Goal: Navigation & Orientation: Find specific page/section

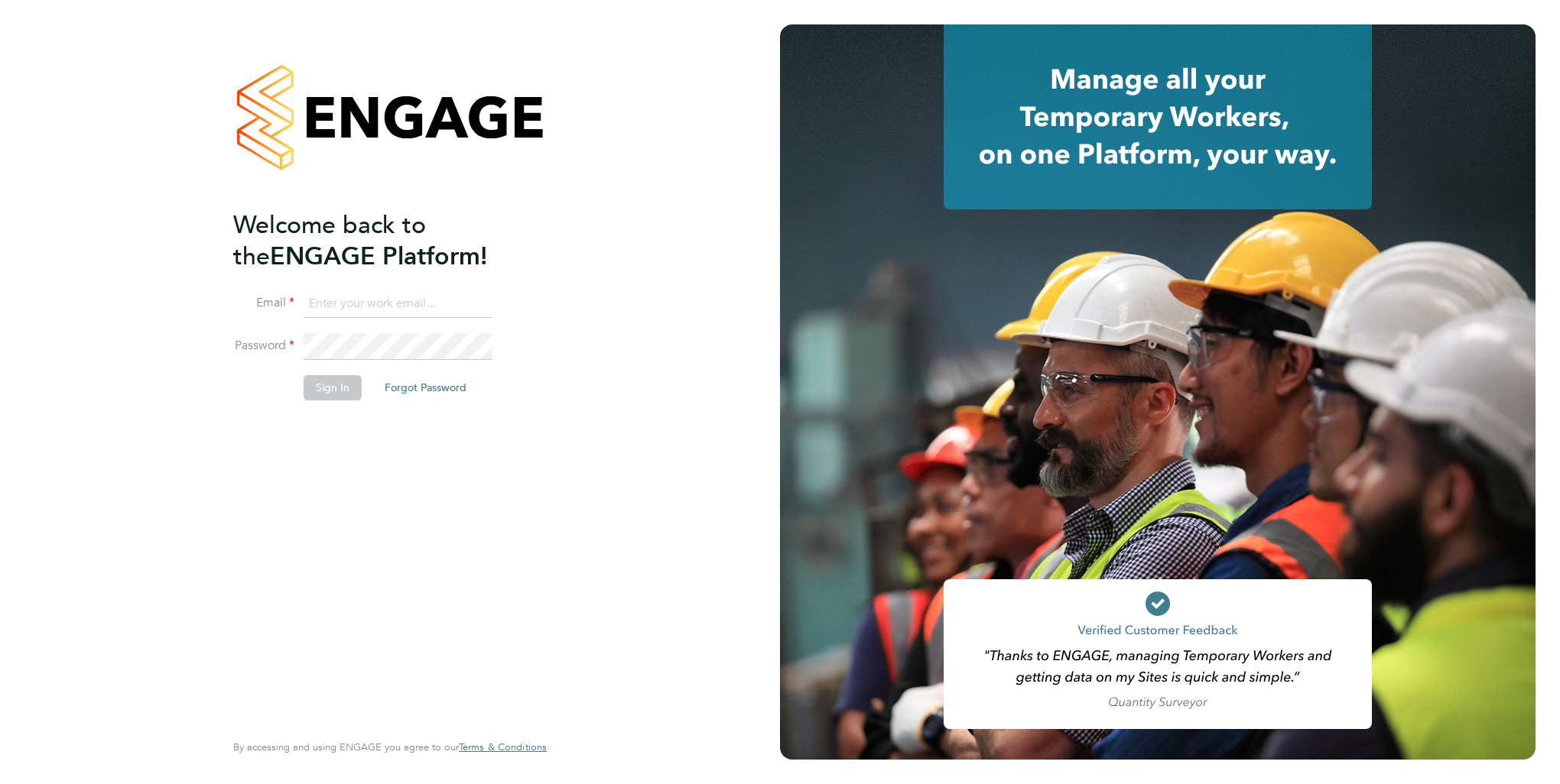
click at [396, 299] on input at bounding box center [398, 304] width 189 height 28
type input "[PERSON_NAME][EMAIL_ADDRESS][DOMAIN_NAME]"
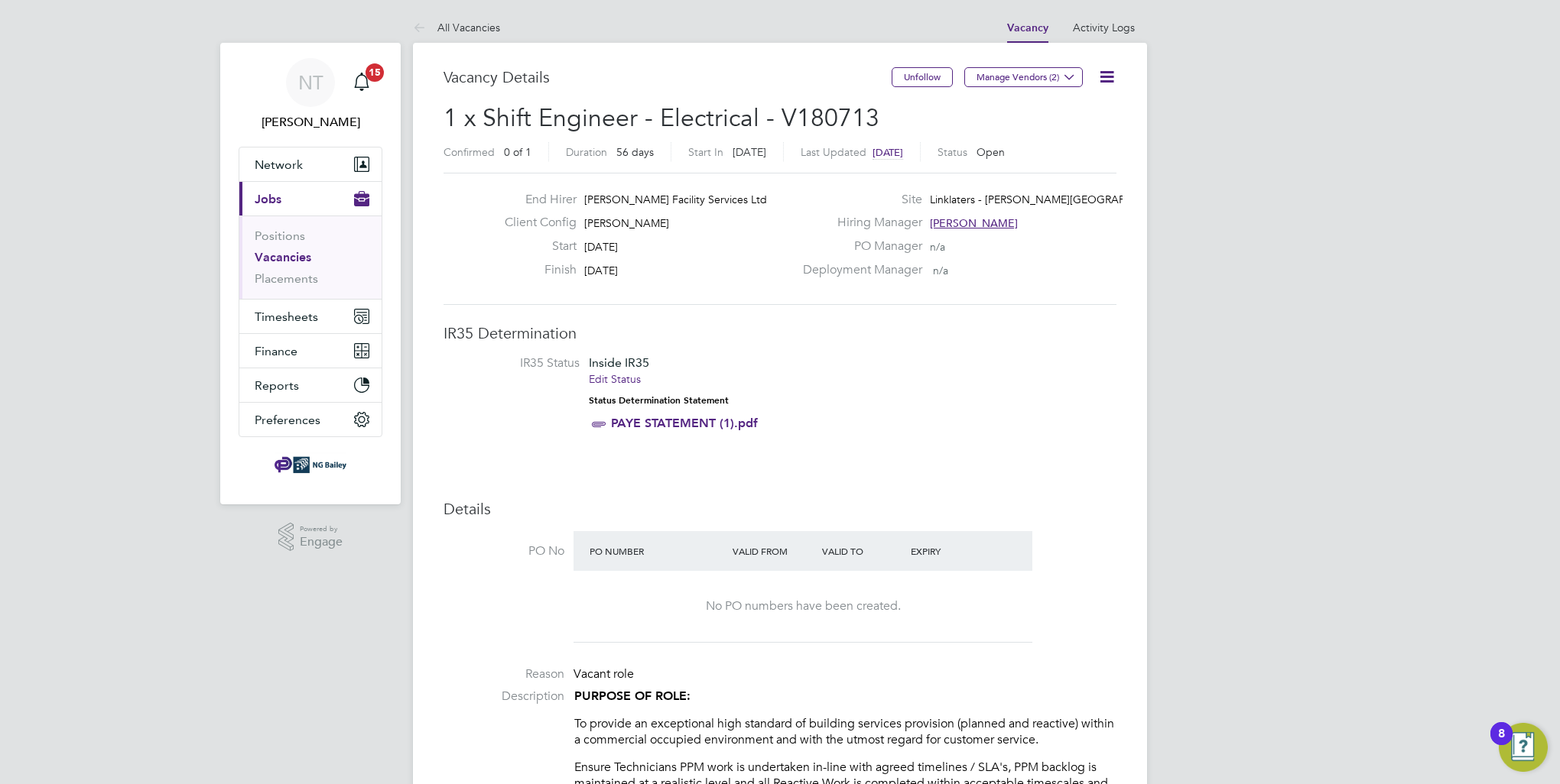
click at [1518, 747] on img "Open Resource Center, 8 new notifications" at bounding box center [1523, 747] width 49 height 49
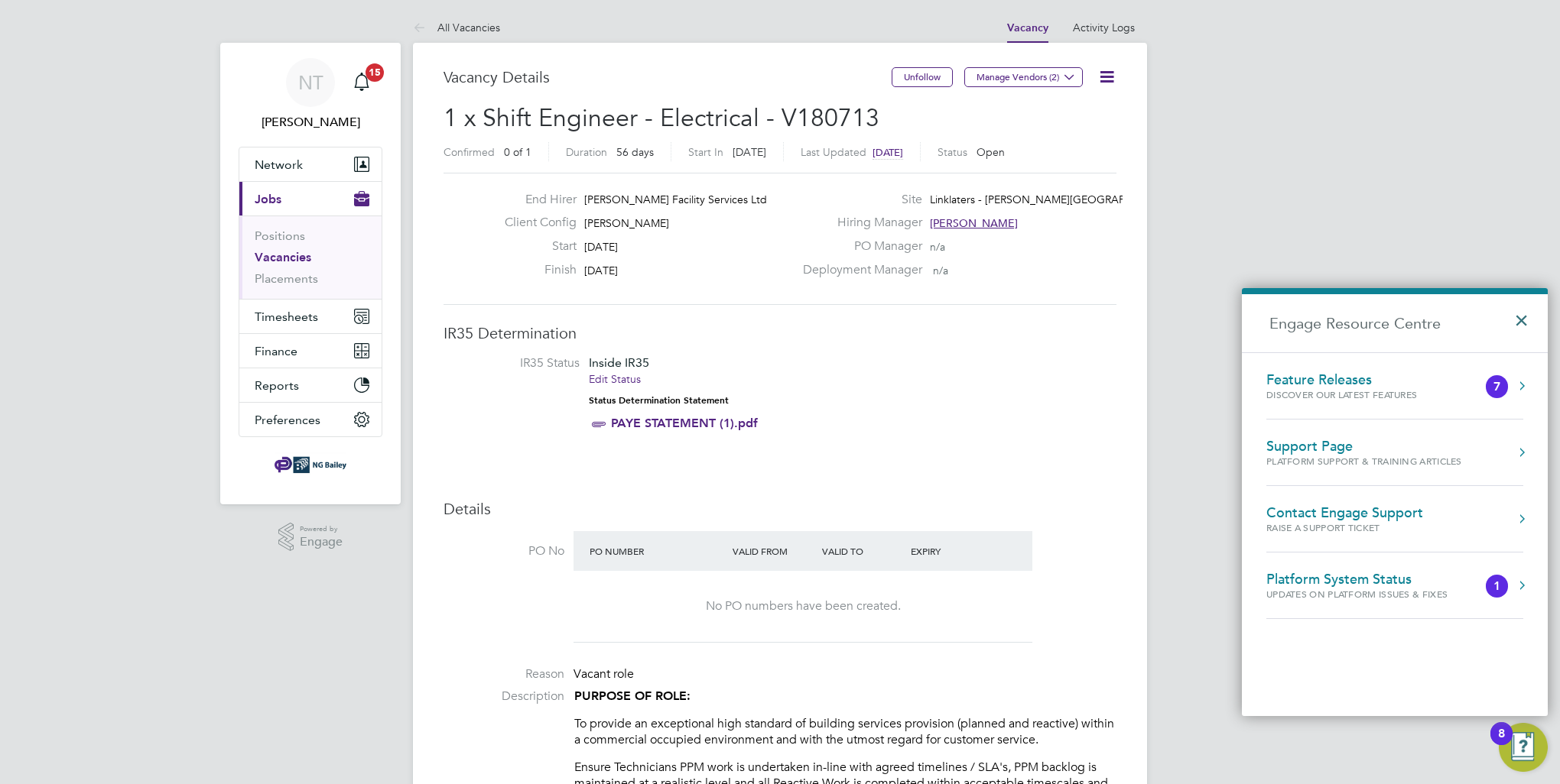
click at [1517, 320] on button "×" at bounding box center [1525, 316] width 22 height 33
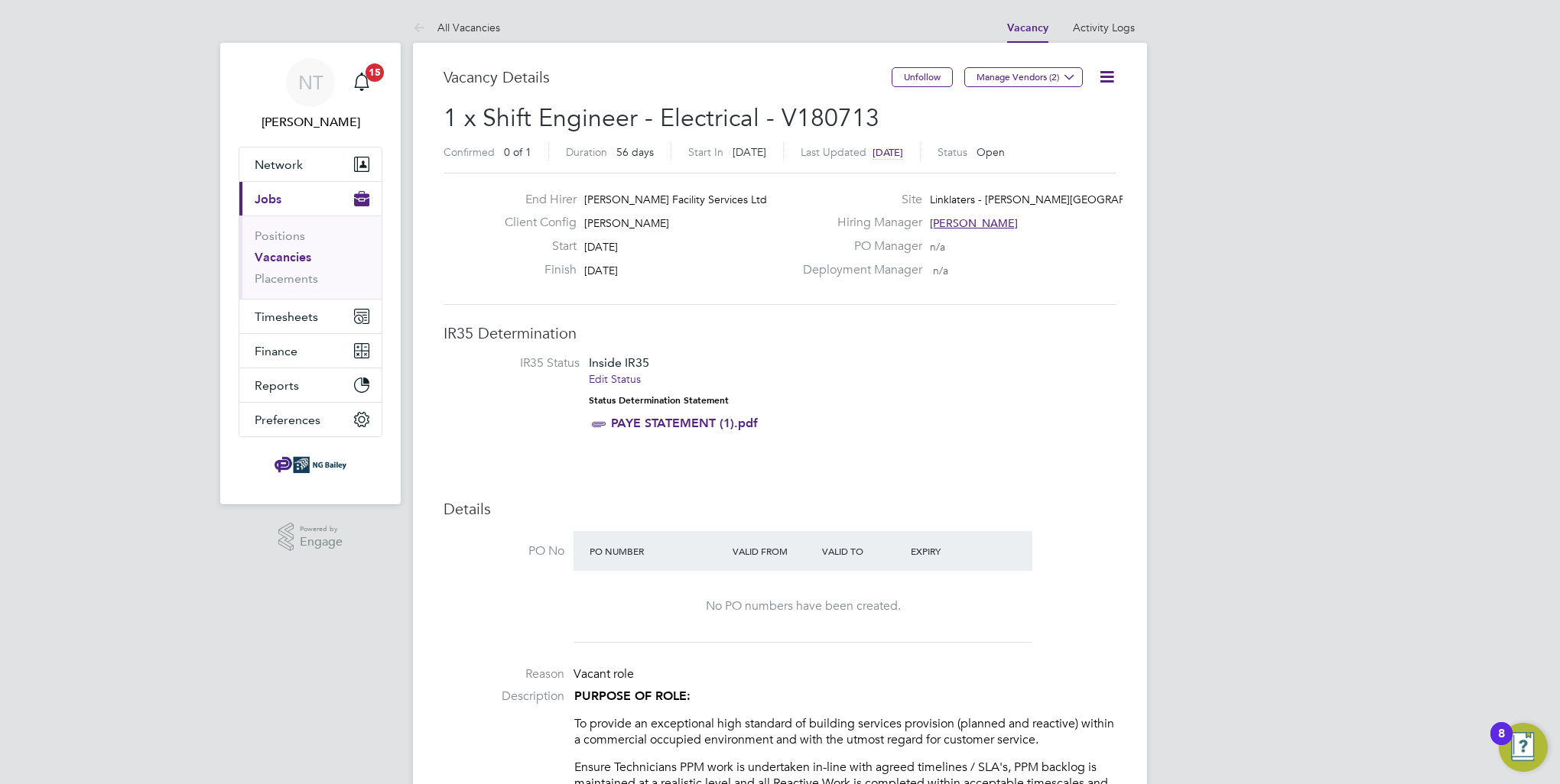
click at [1102, 75] on icon at bounding box center [1107, 76] width 19 height 19
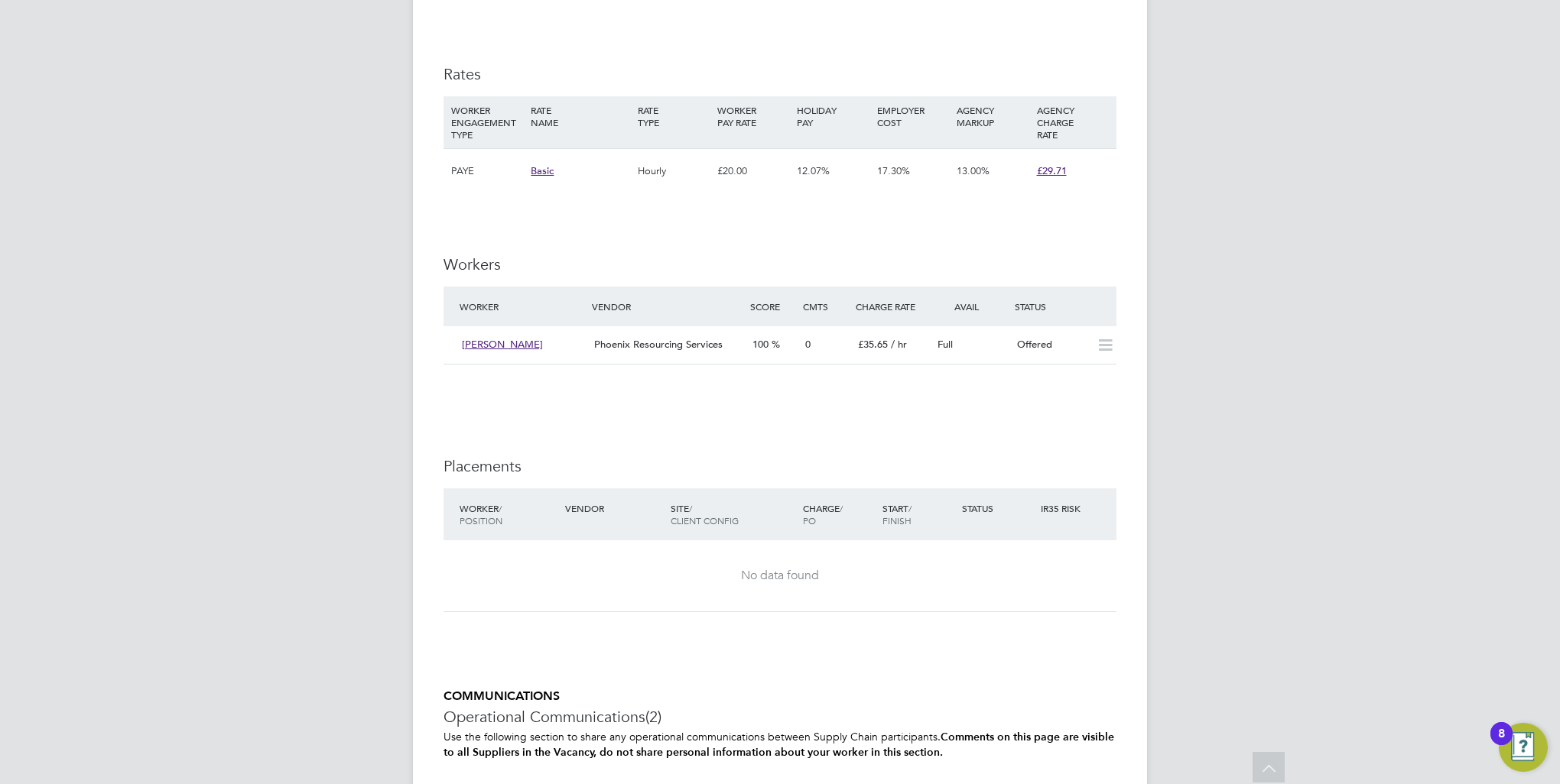
scroll to position [2070, 0]
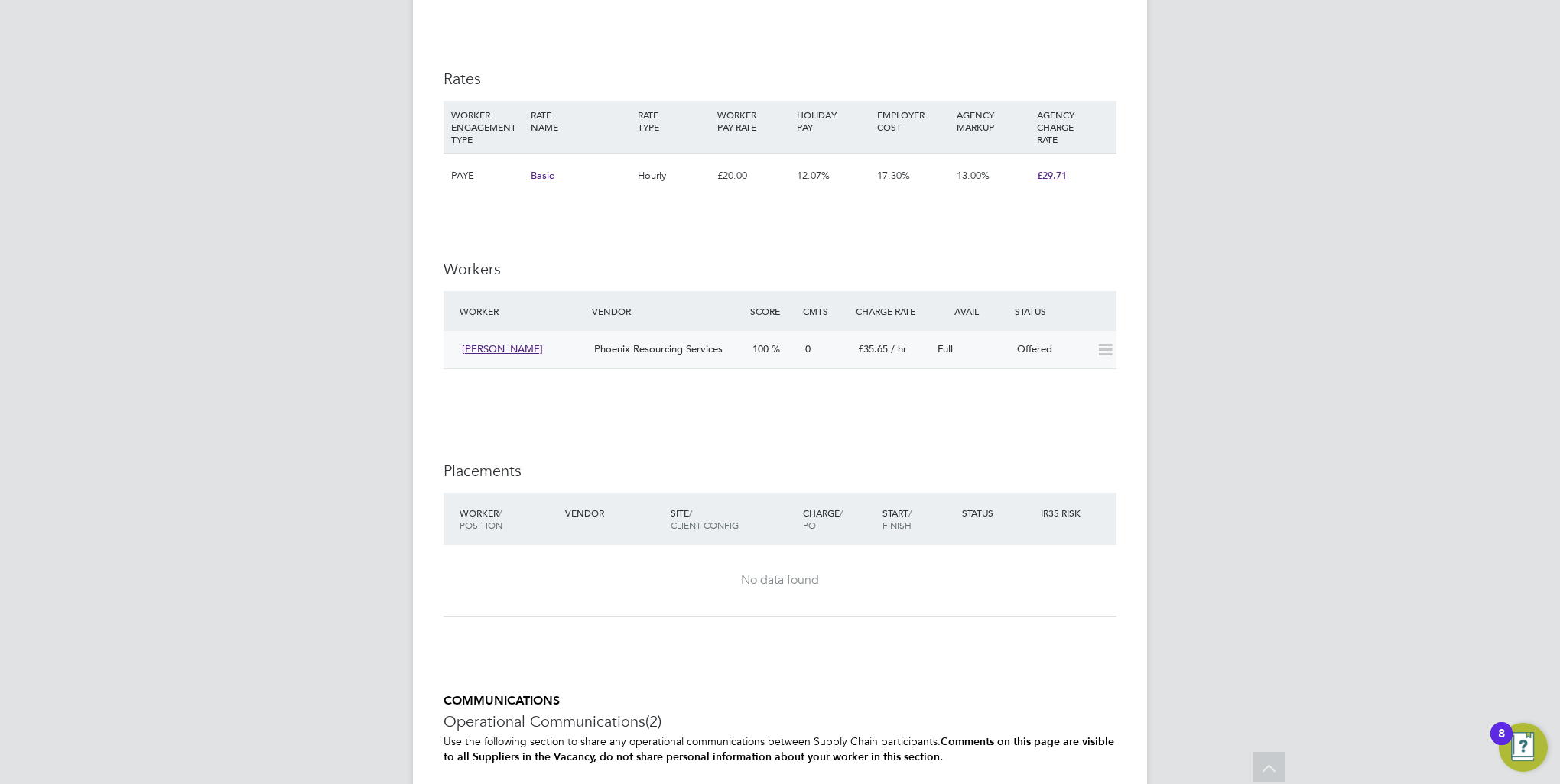
click at [1107, 356] on icon at bounding box center [1106, 350] width 19 height 12
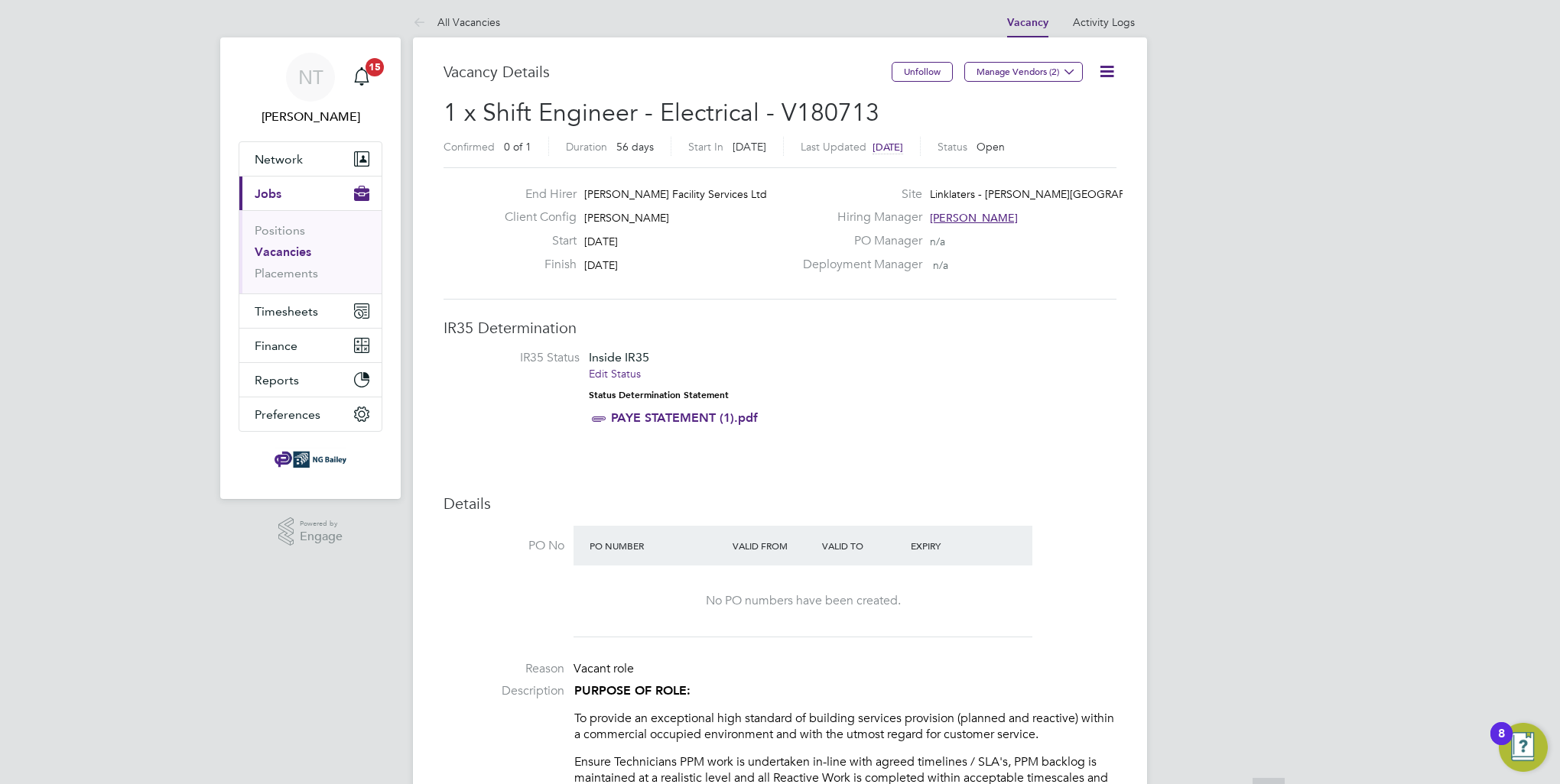
scroll to position [0, 0]
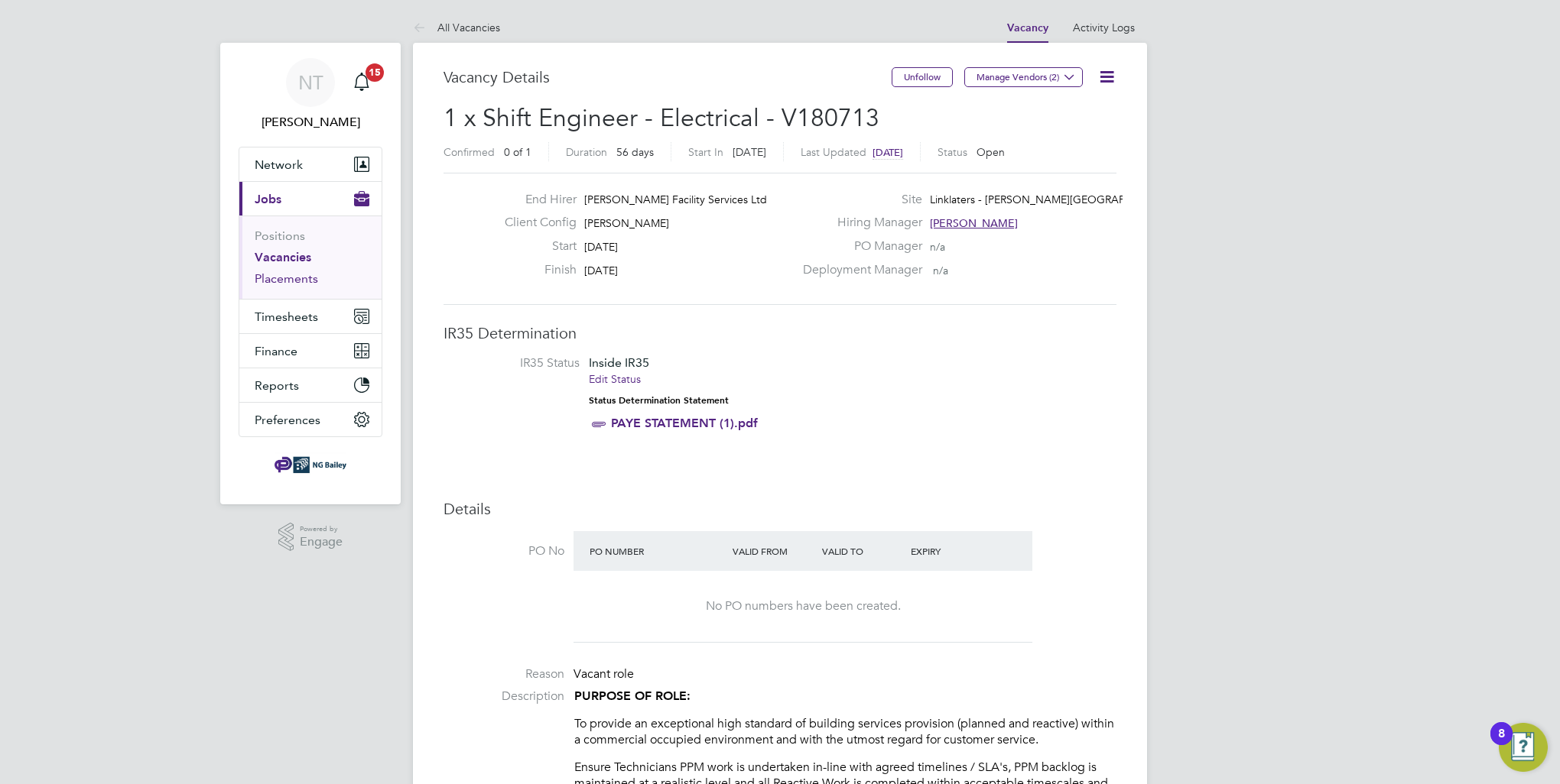
click at [309, 283] on link "Placements" at bounding box center [286, 279] width 64 height 14
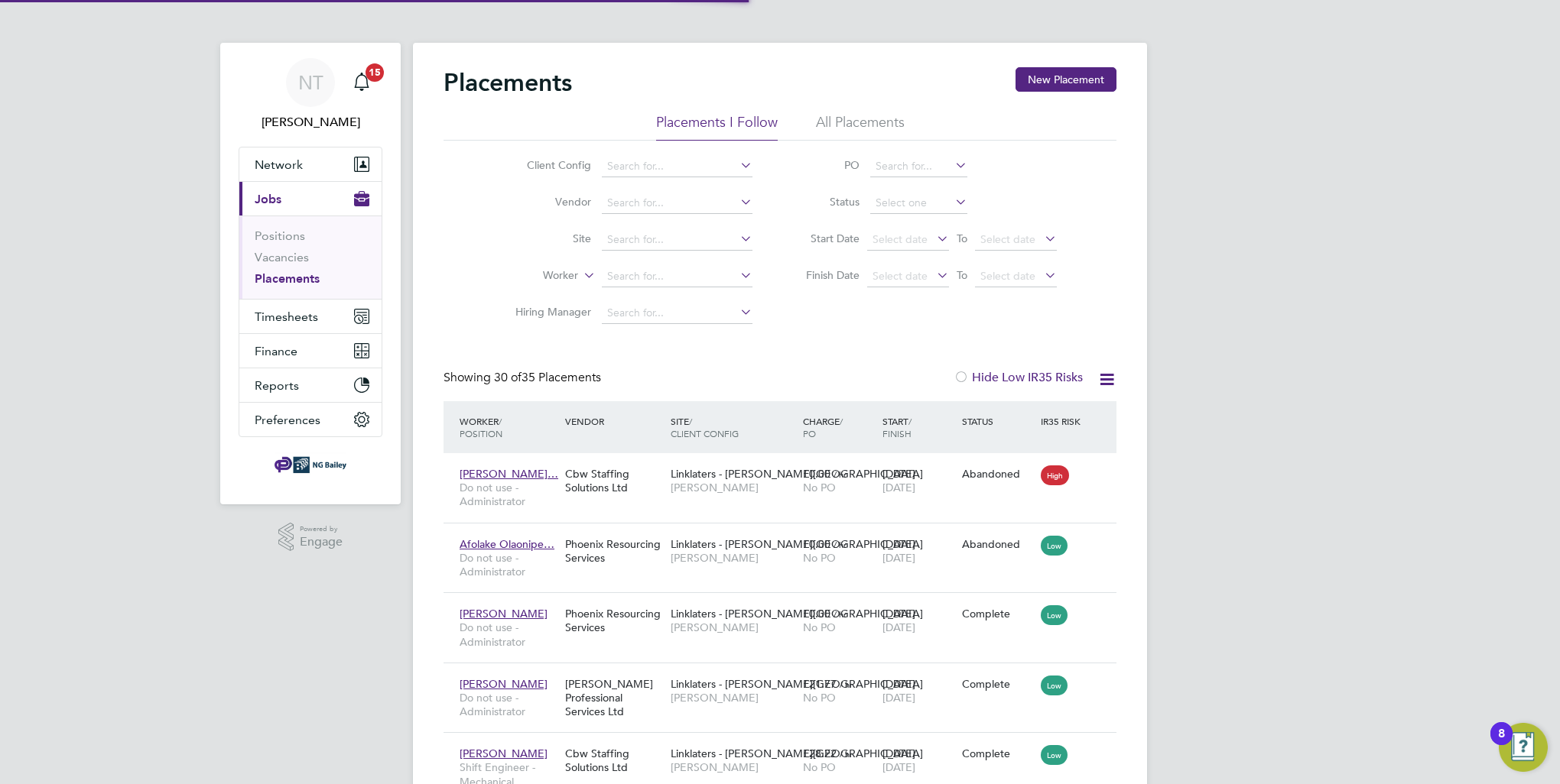
scroll to position [57, 106]
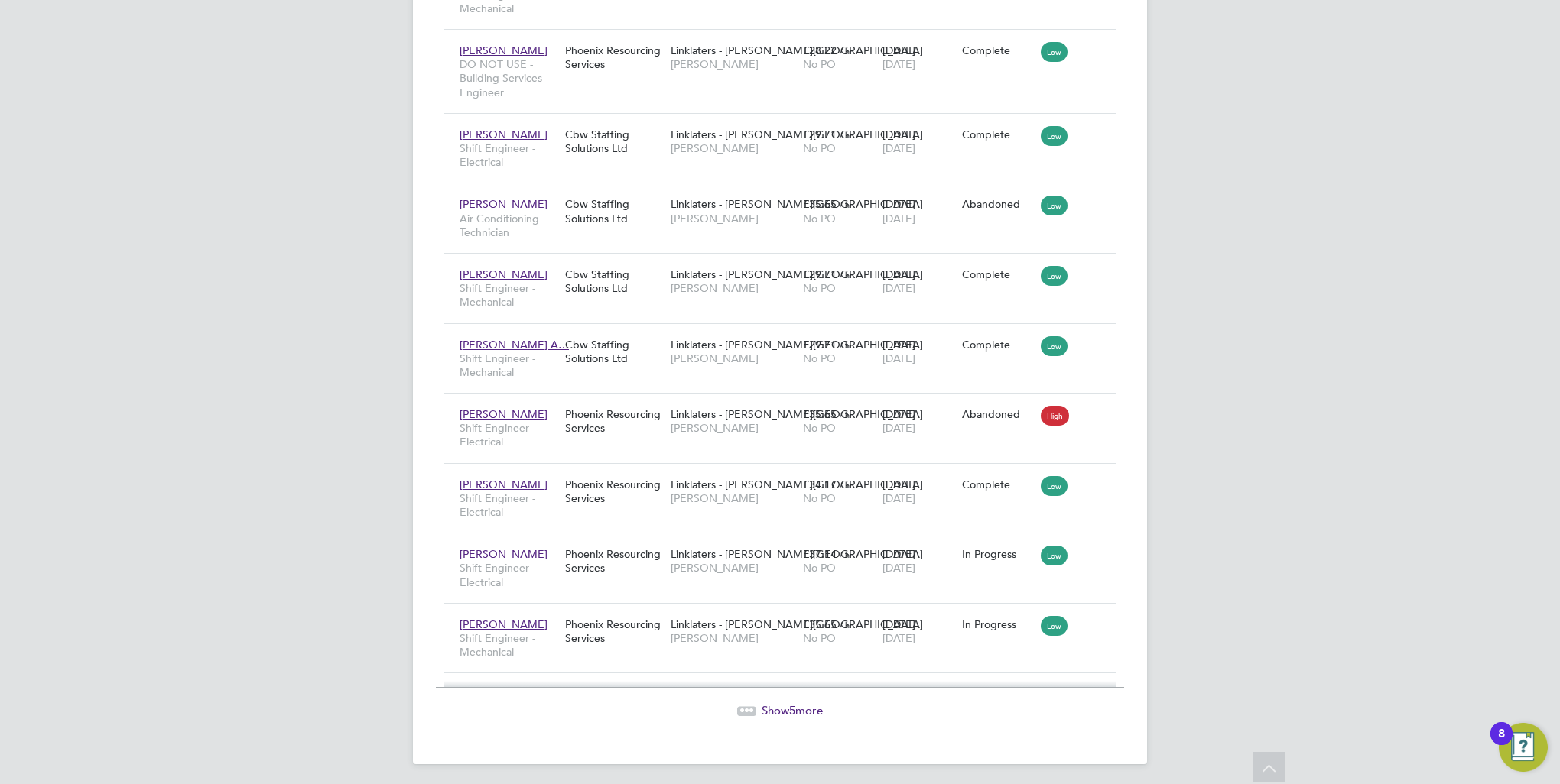
click at [812, 706] on span "Show 5 more" at bounding box center [792, 711] width 61 height 14
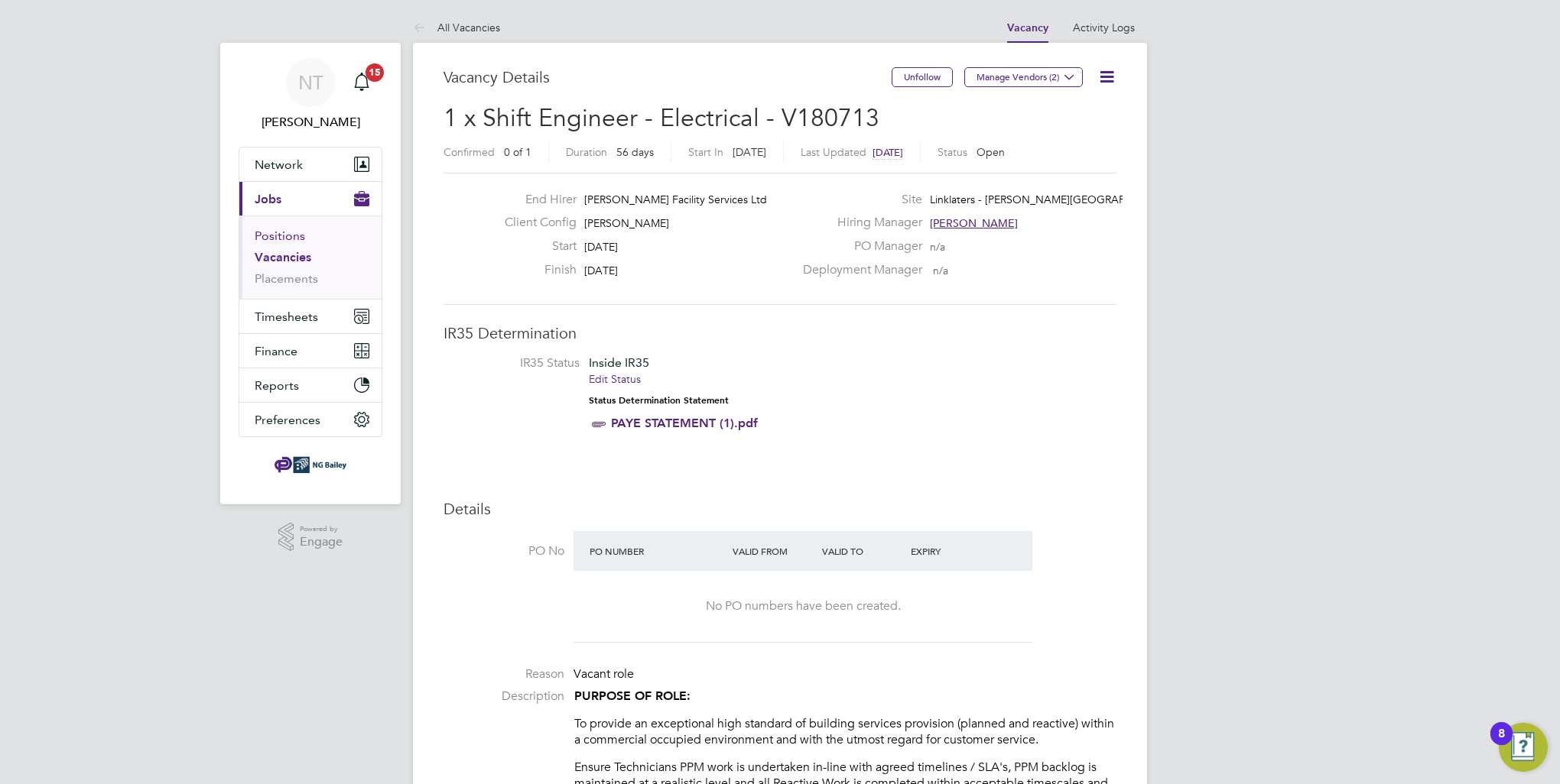
click at [288, 236] on link "Positions" at bounding box center [279, 236] width 50 height 14
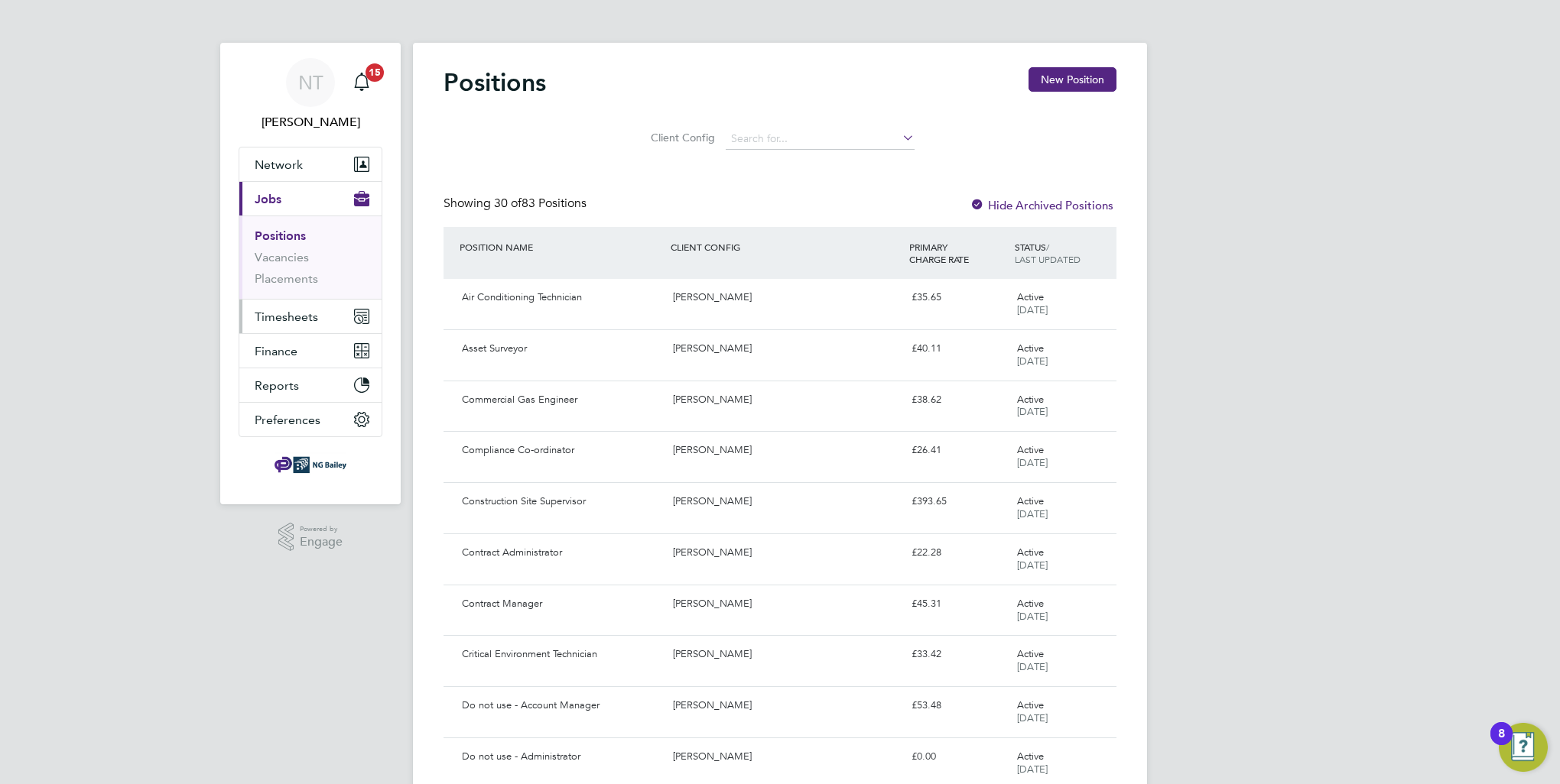
click at [286, 319] on span "Timesheets" at bounding box center [286, 317] width 64 height 14
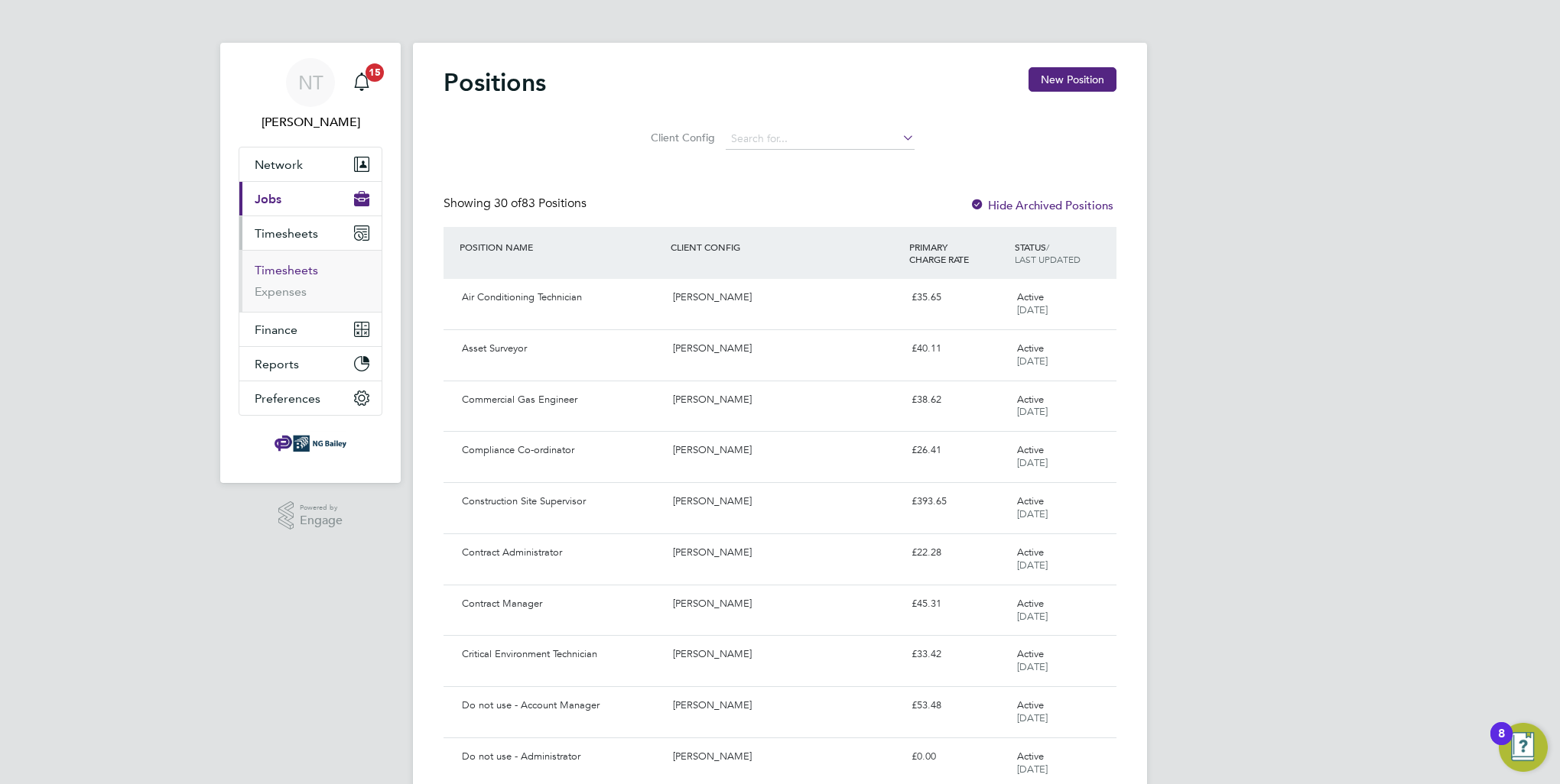
click at [289, 271] on link "Timesheets" at bounding box center [286, 270] width 64 height 14
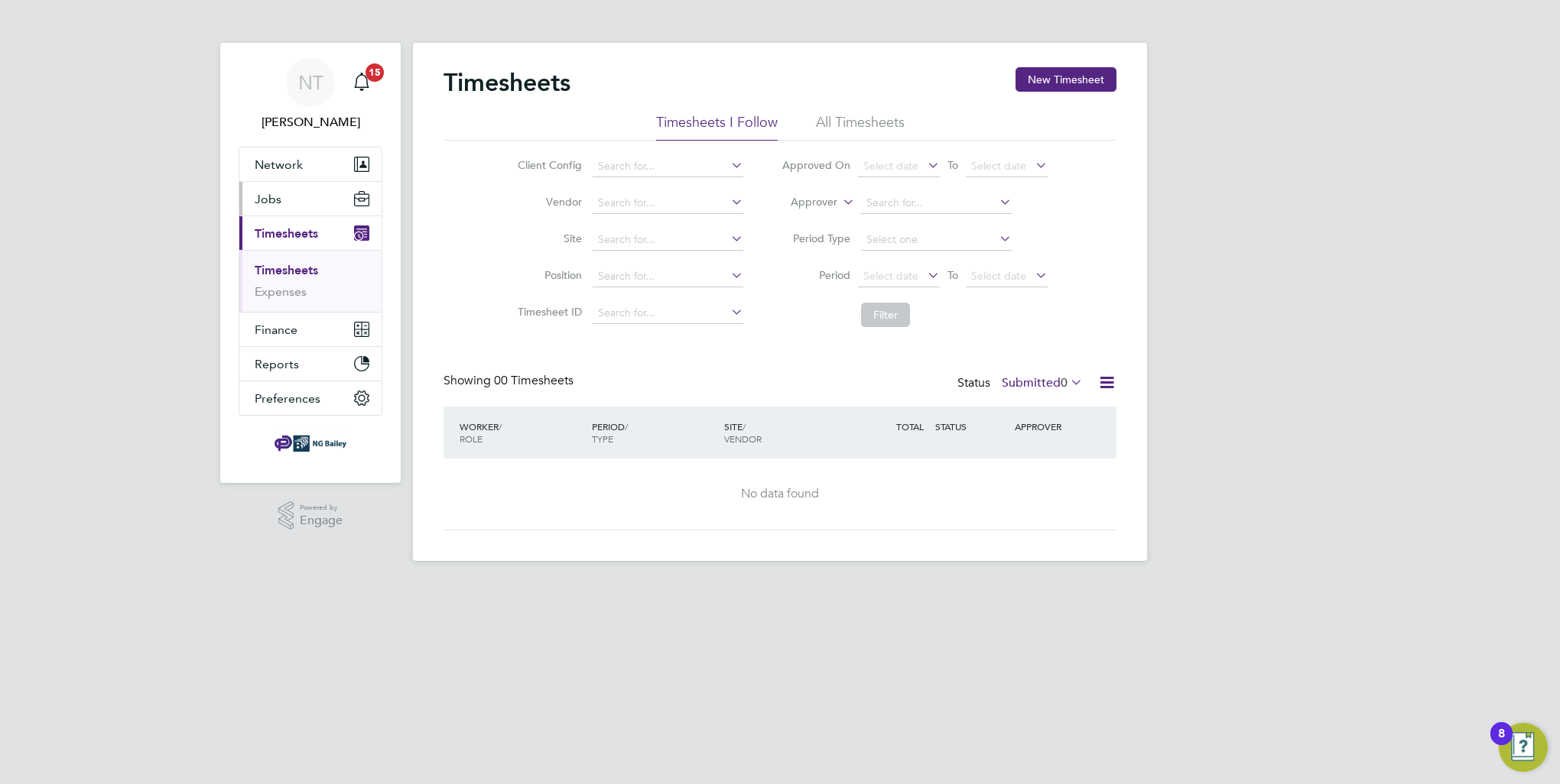
click at [273, 206] on button "Jobs" at bounding box center [310, 198] width 142 height 33
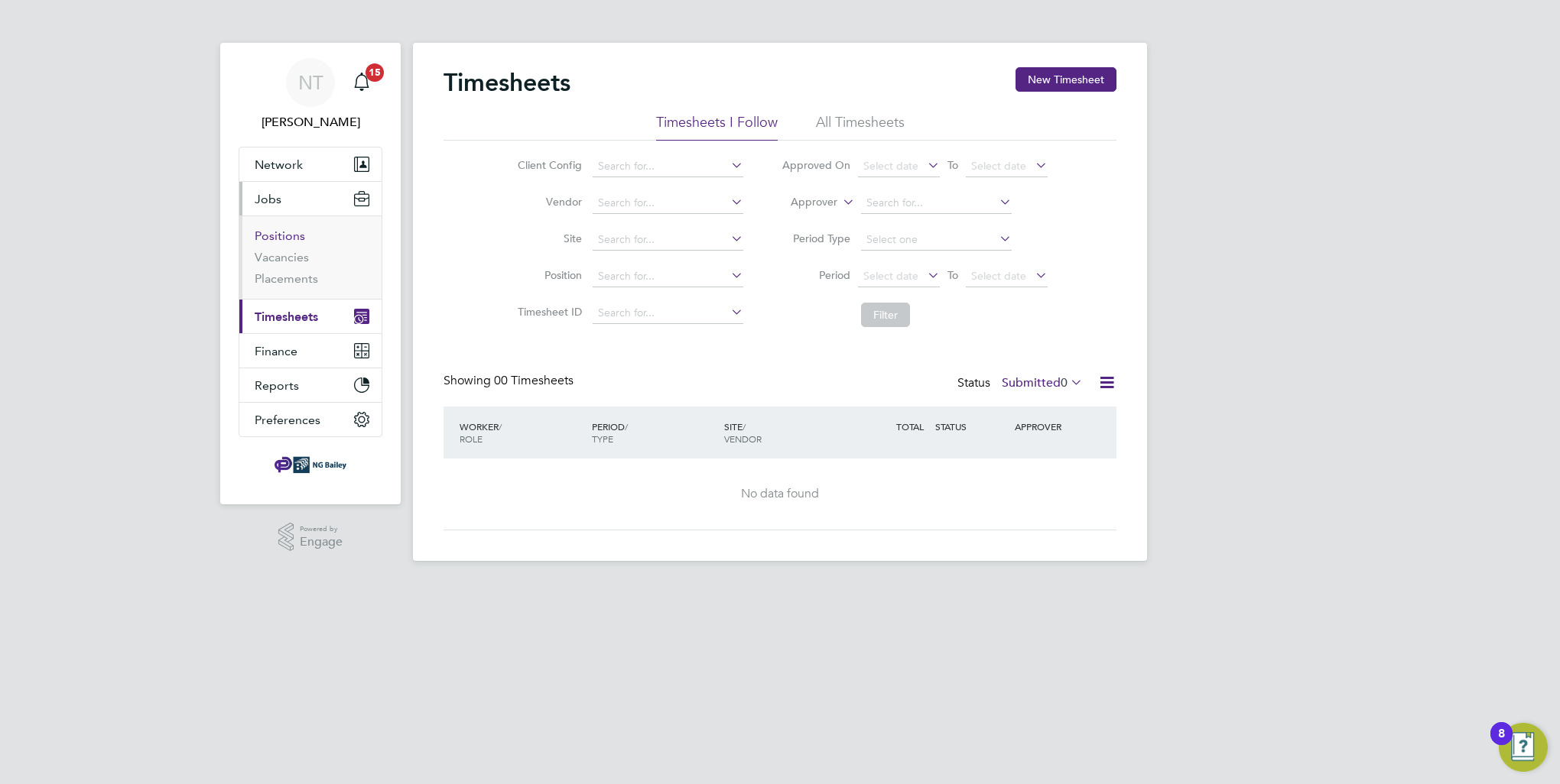
click at [297, 236] on link "Positions" at bounding box center [279, 236] width 50 height 14
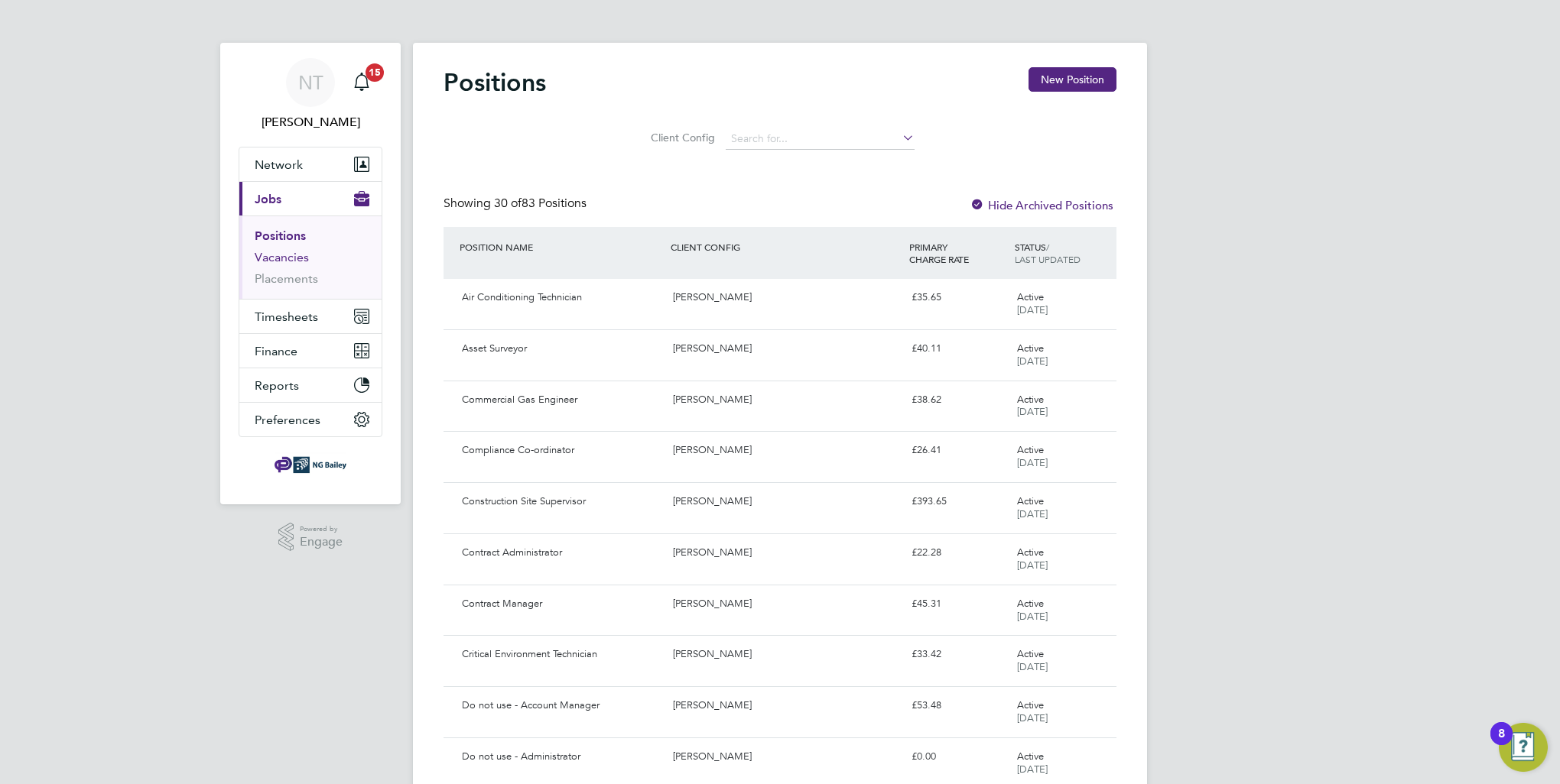
click at [289, 258] on link "Vacancies" at bounding box center [281, 257] width 54 height 14
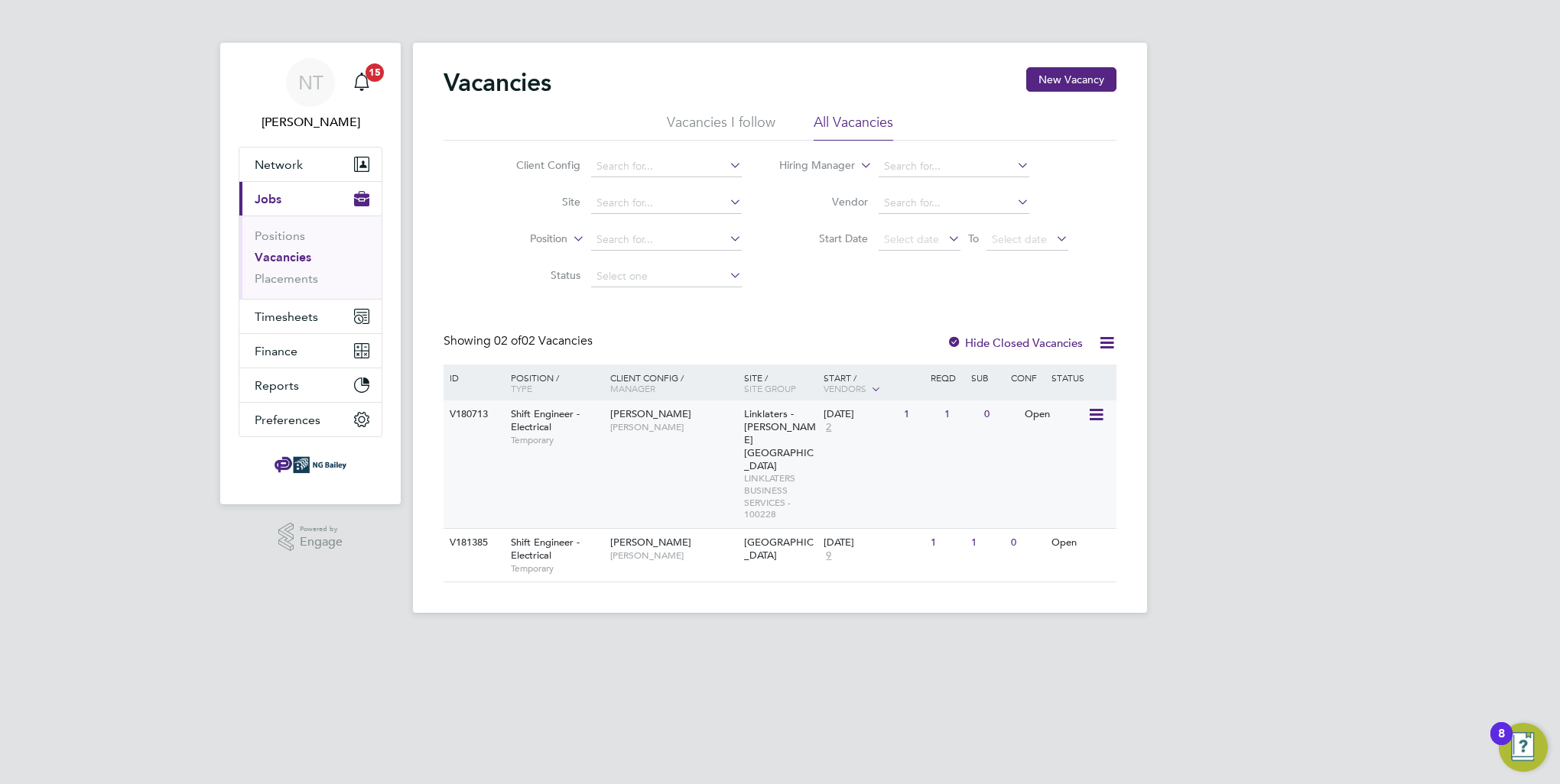
click at [529, 423] on span "Shift Engineer - Electrical" at bounding box center [545, 420] width 69 height 26
click at [1098, 417] on icon at bounding box center [1094, 414] width 15 height 18
click at [1064, 451] on li "View Details" at bounding box center [1058, 450] width 88 height 22
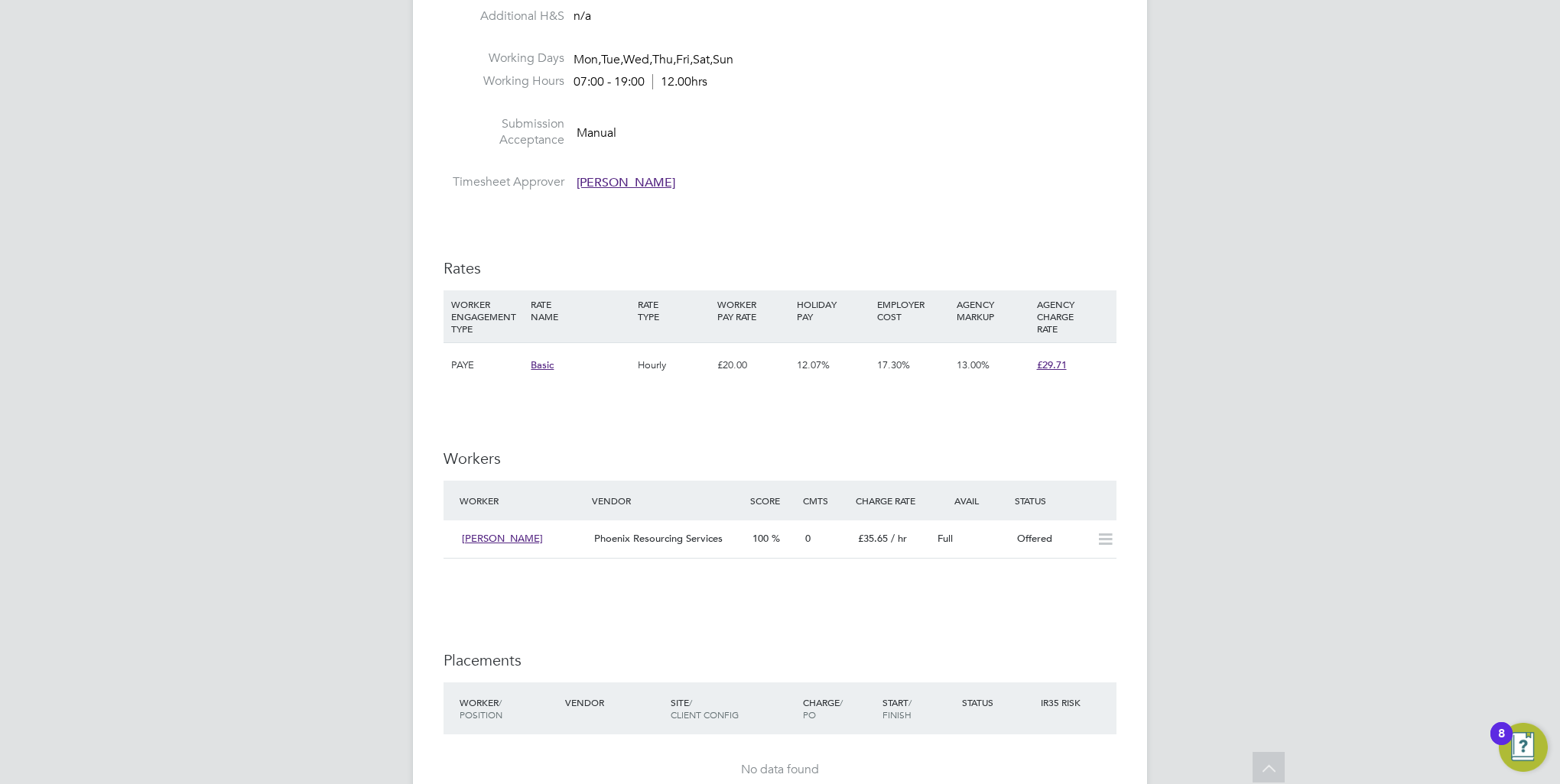
scroll to position [2064, 0]
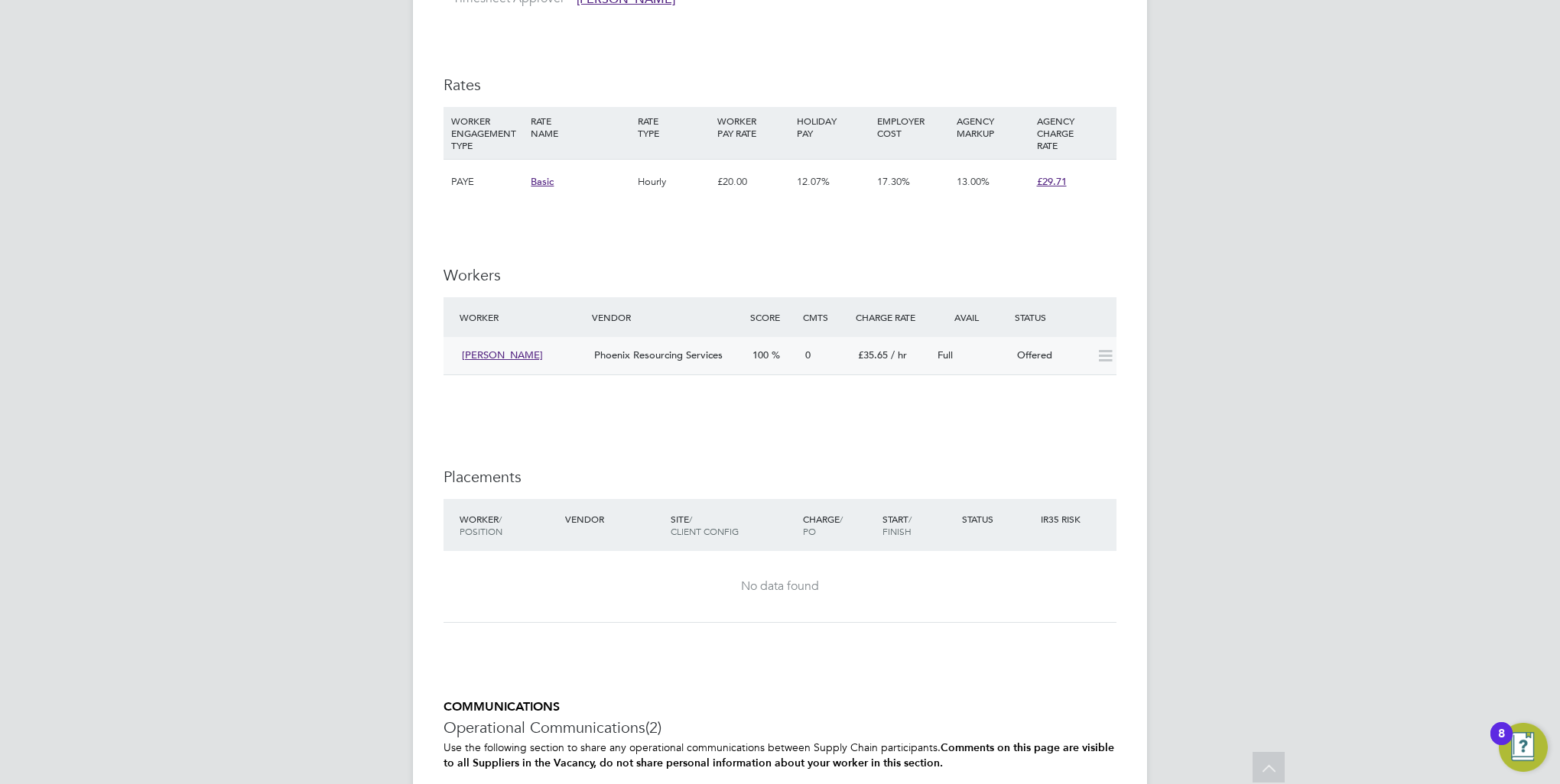
click at [1107, 363] on icon at bounding box center [1106, 355] width 19 height 12
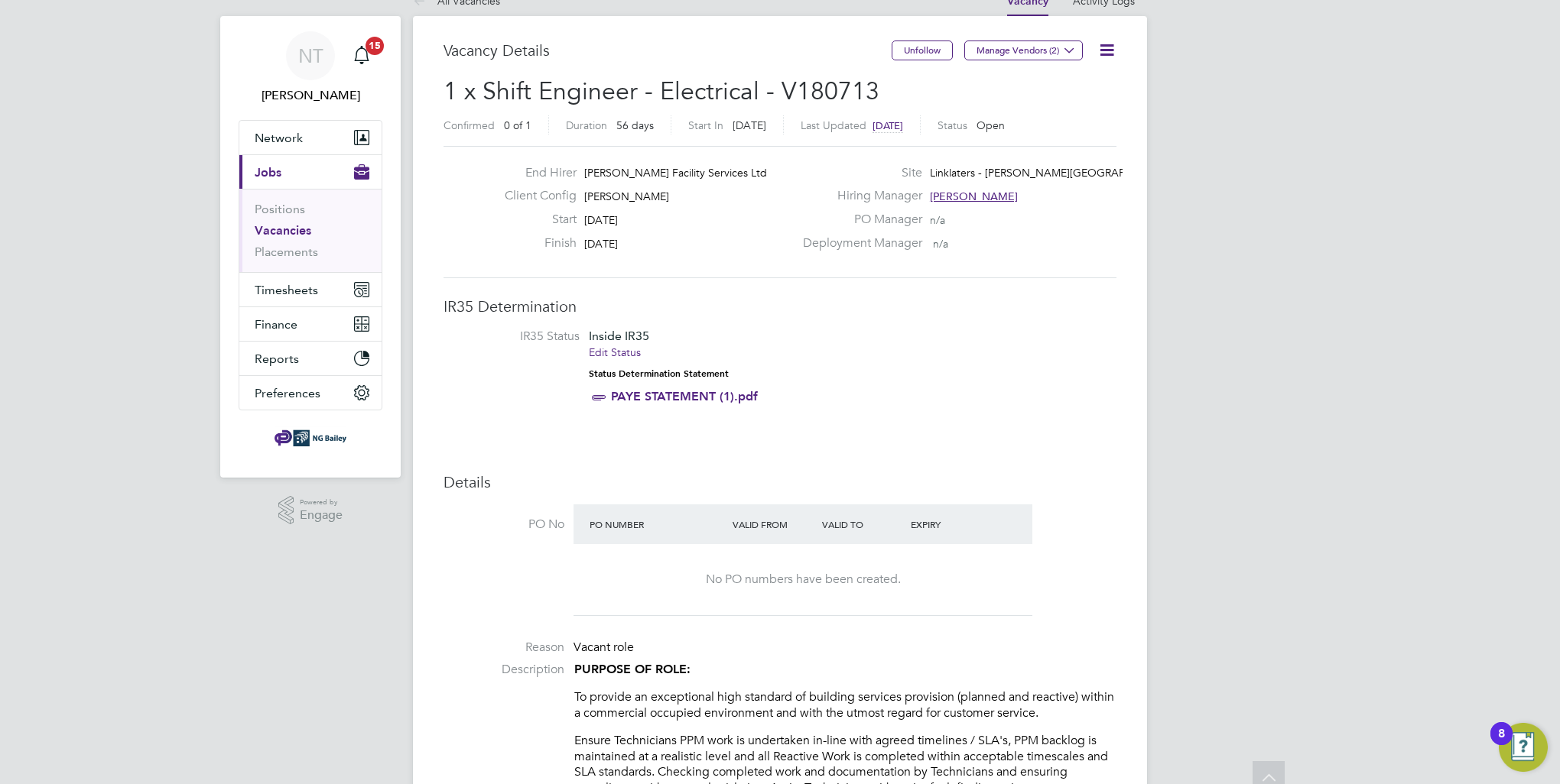
scroll to position [0, 0]
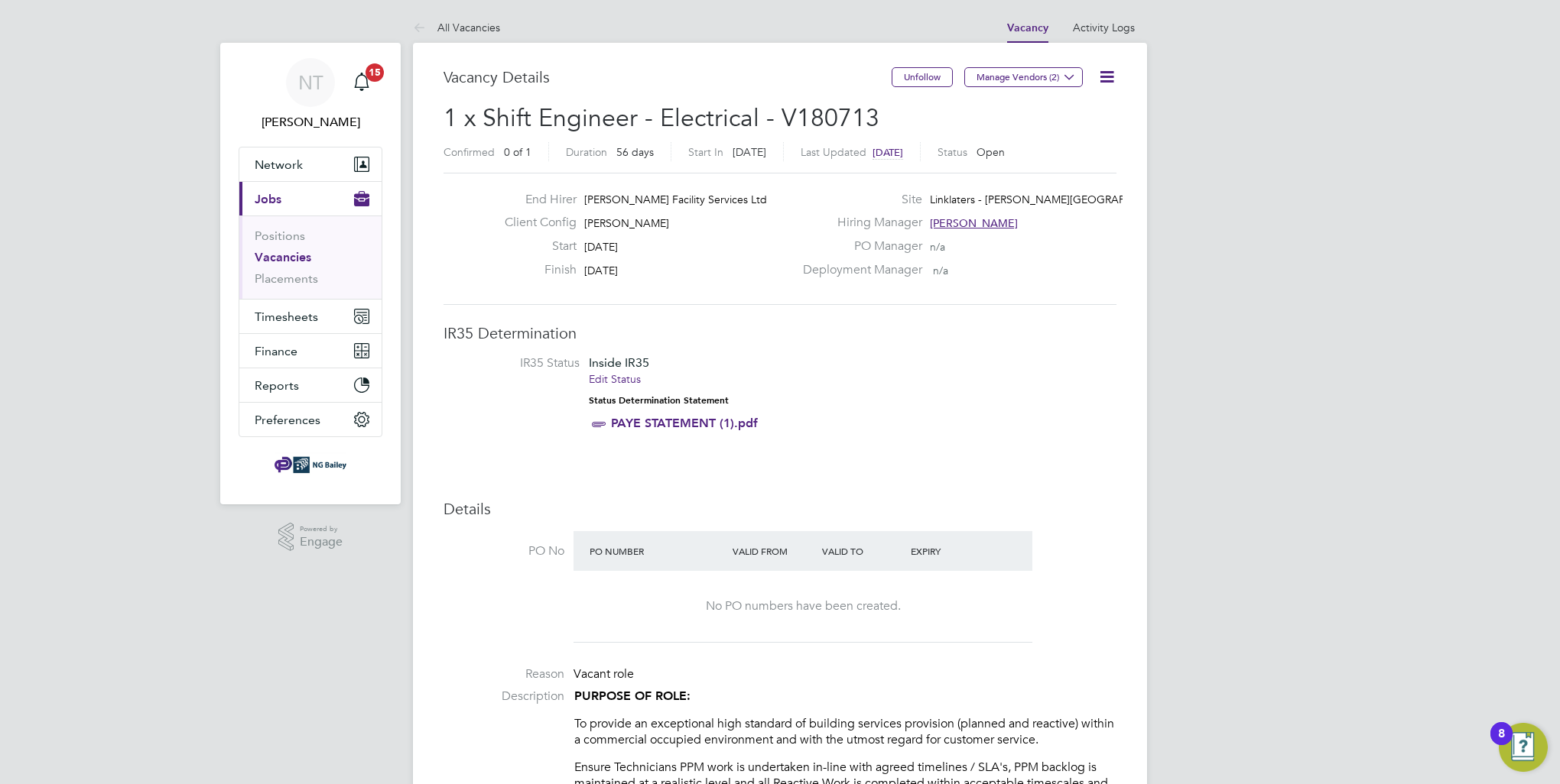
click at [1107, 77] on icon at bounding box center [1107, 76] width 19 height 19
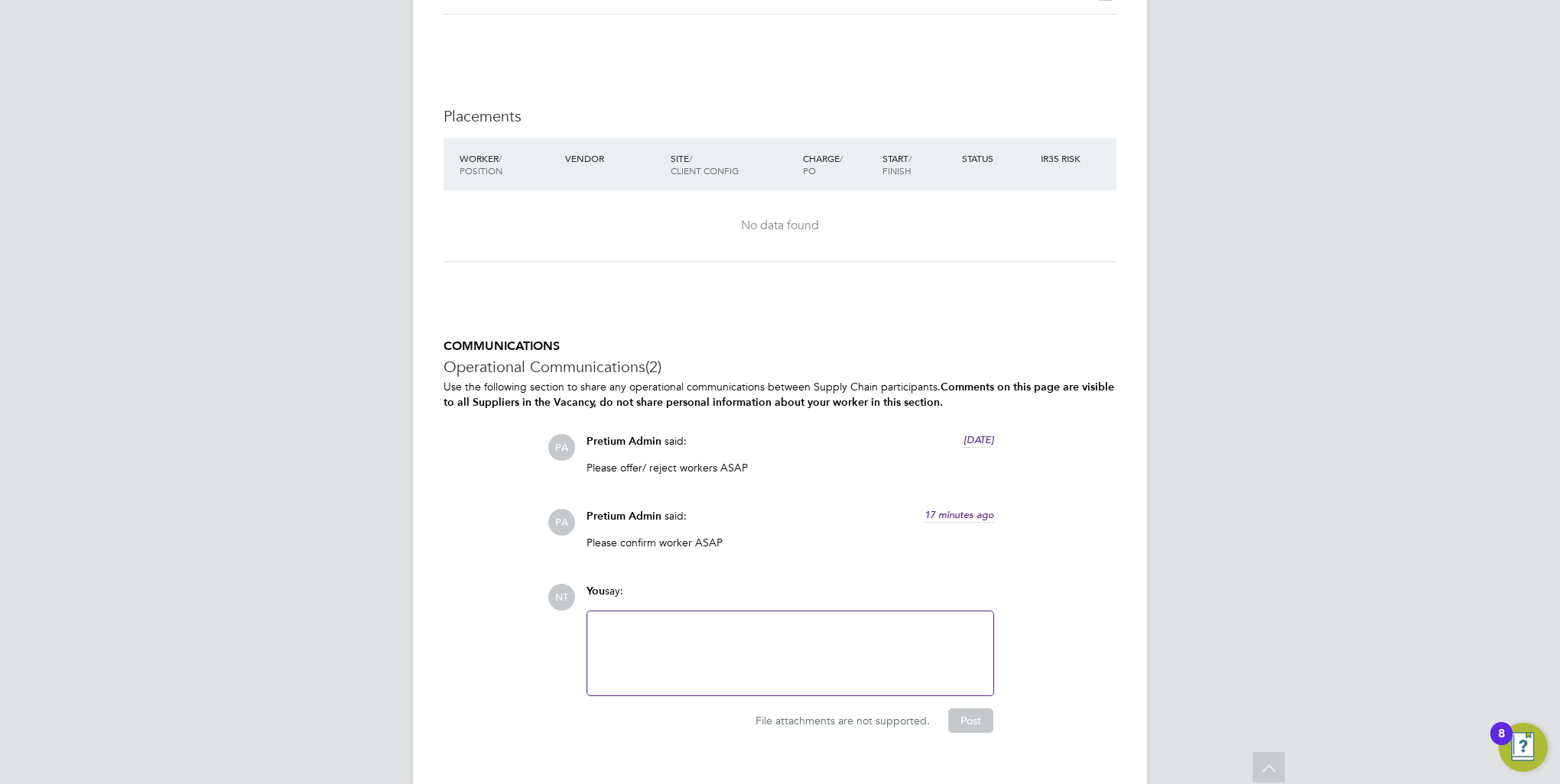
scroll to position [2446, 0]
